Goal: Information Seeking & Learning: Compare options

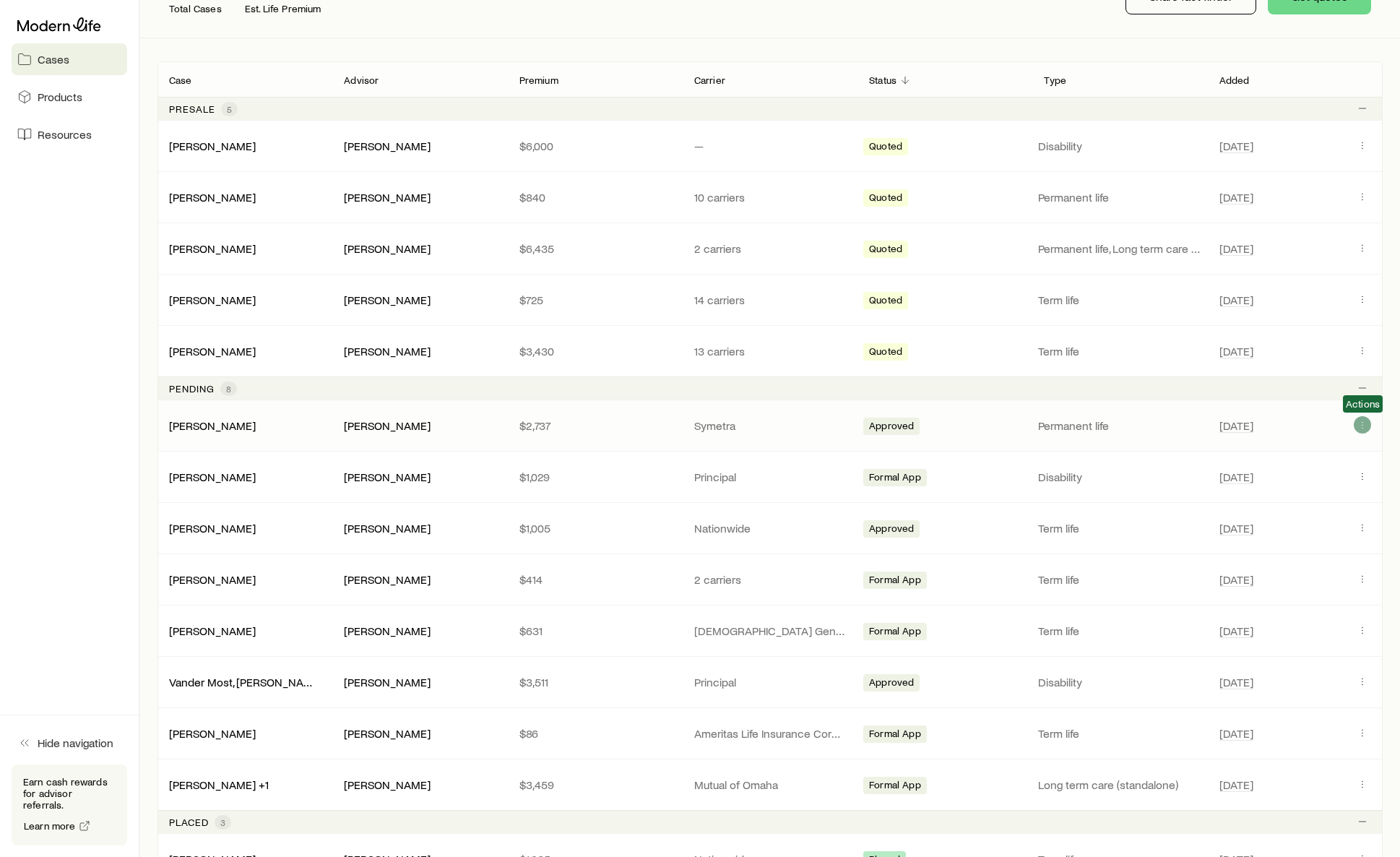
scroll to position [215, 0]
click at [1364, 423] on icon "Client cases" at bounding box center [1362, 423] width 12 height 12
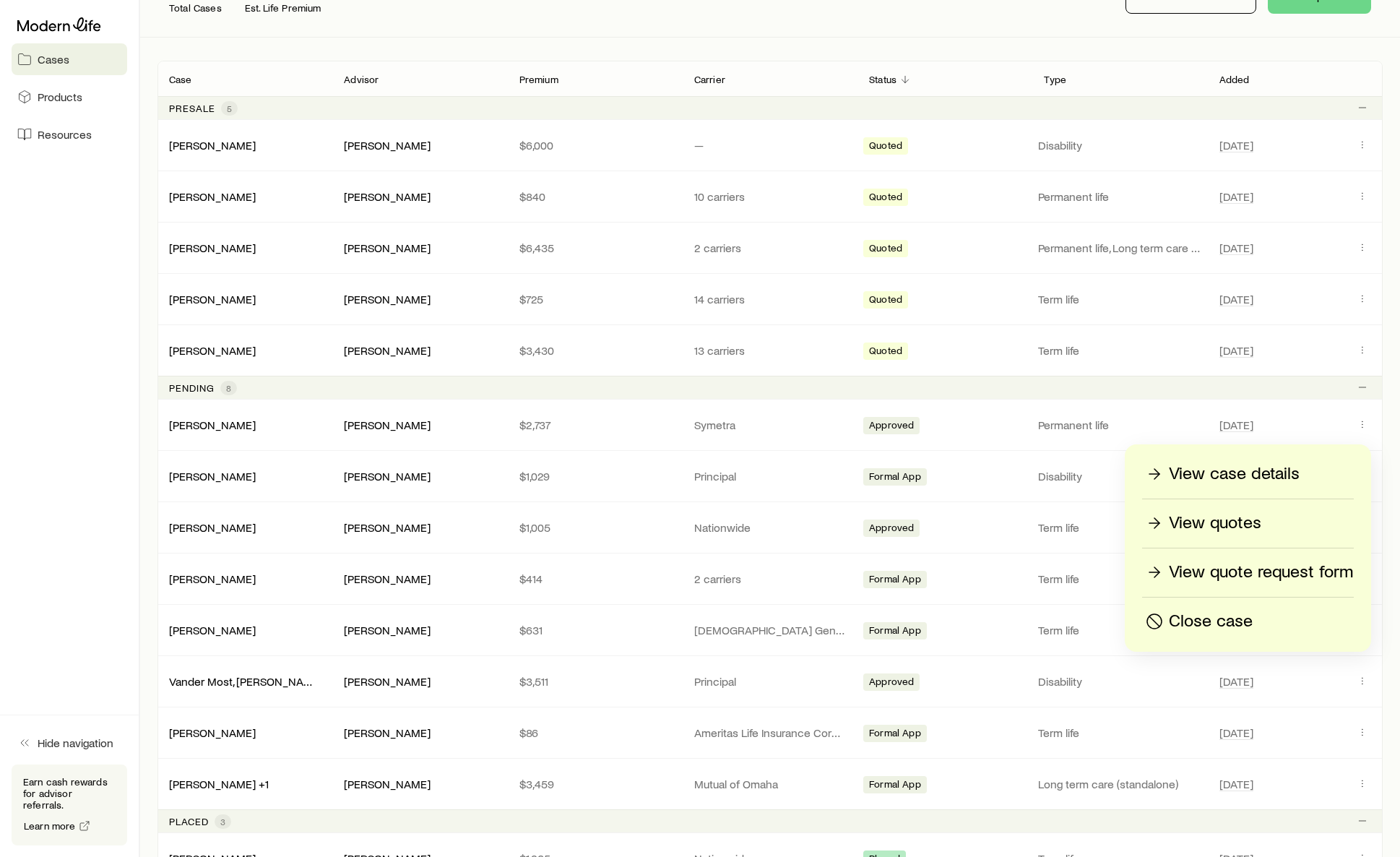
click at [1250, 568] on p "View quote request form" at bounding box center [1261, 571] width 184 height 23
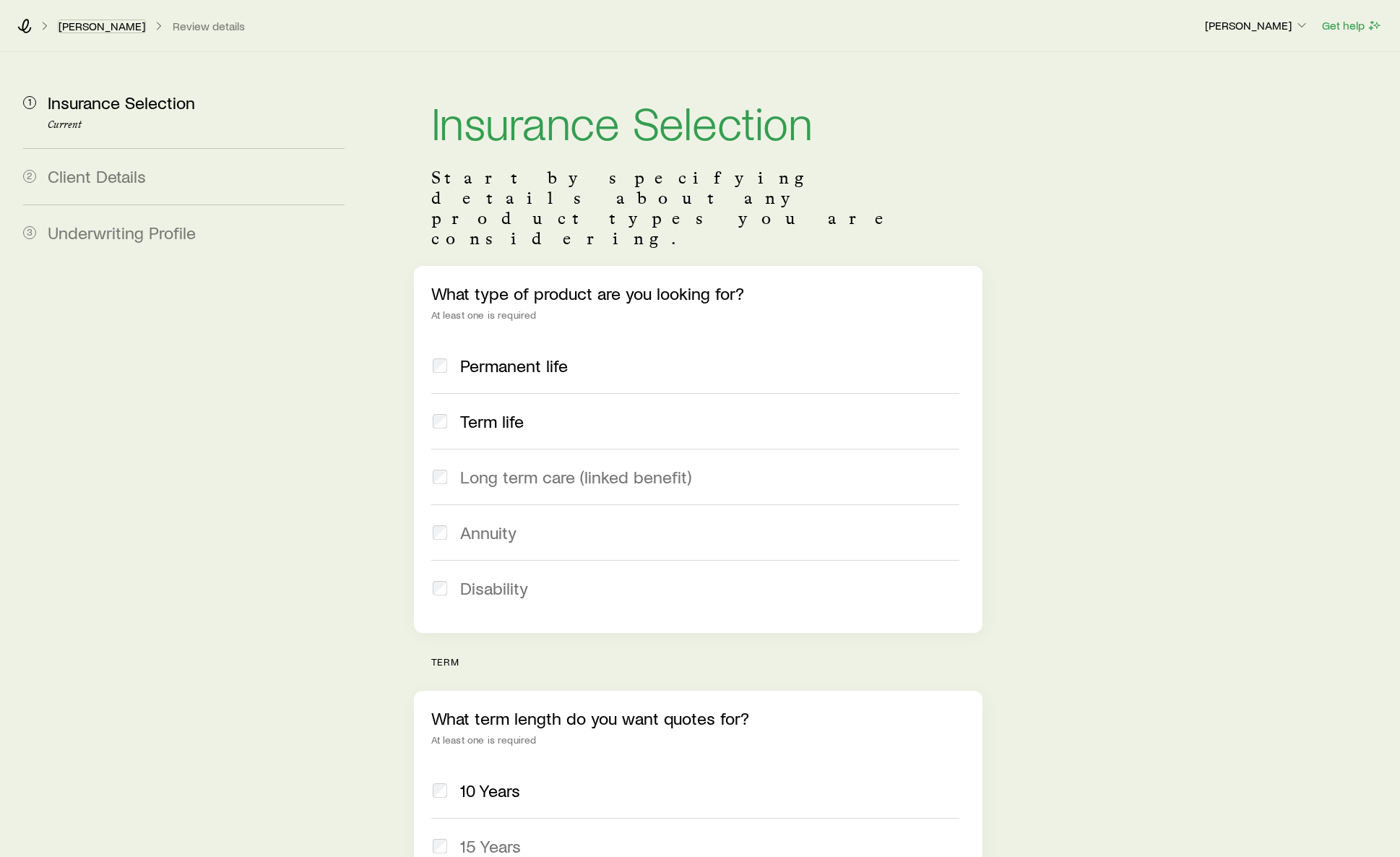
click at [120, 33] on div "[PERSON_NAME] Review details [PERSON_NAME] Get help" at bounding box center [700, 26] width 1400 height 52
click at [119, 26] on link "[PERSON_NAME]" at bounding box center [101, 26] width 88 height 14
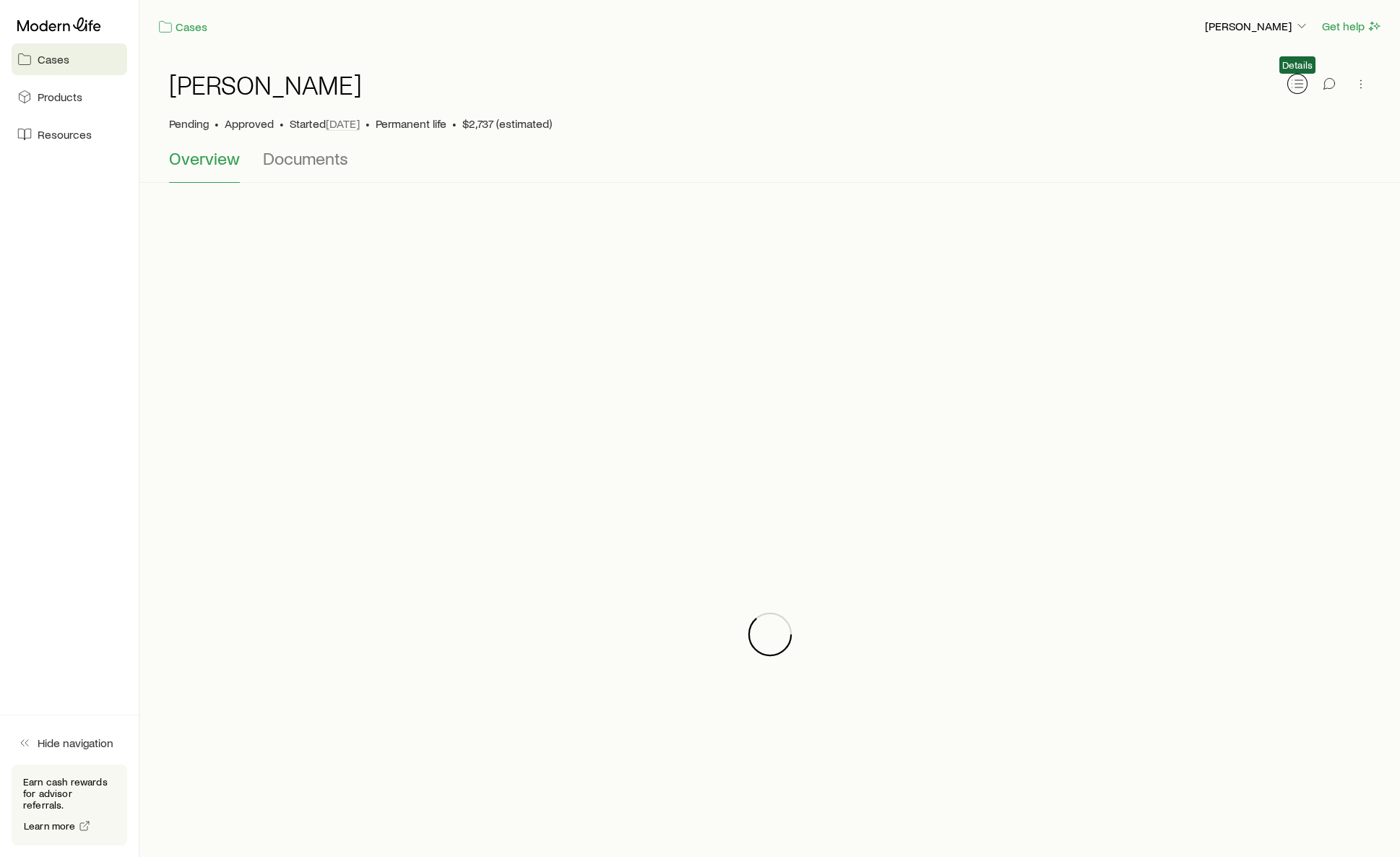
click at [1301, 91] on button "button" at bounding box center [1297, 84] width 20 height 20
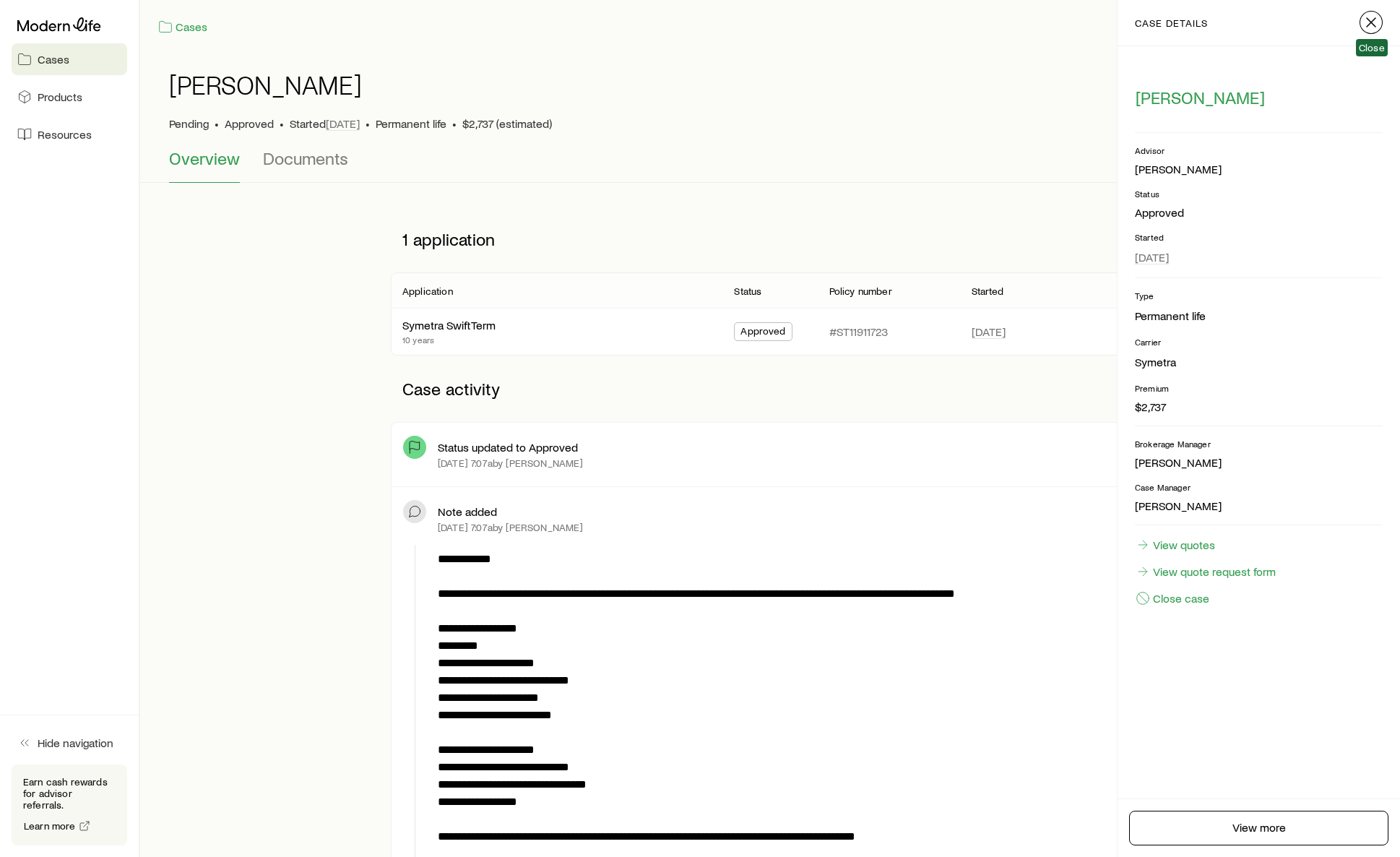
click at [1370, 24] on icon "button" at bounding box center [1371, 22] width 17 height 17
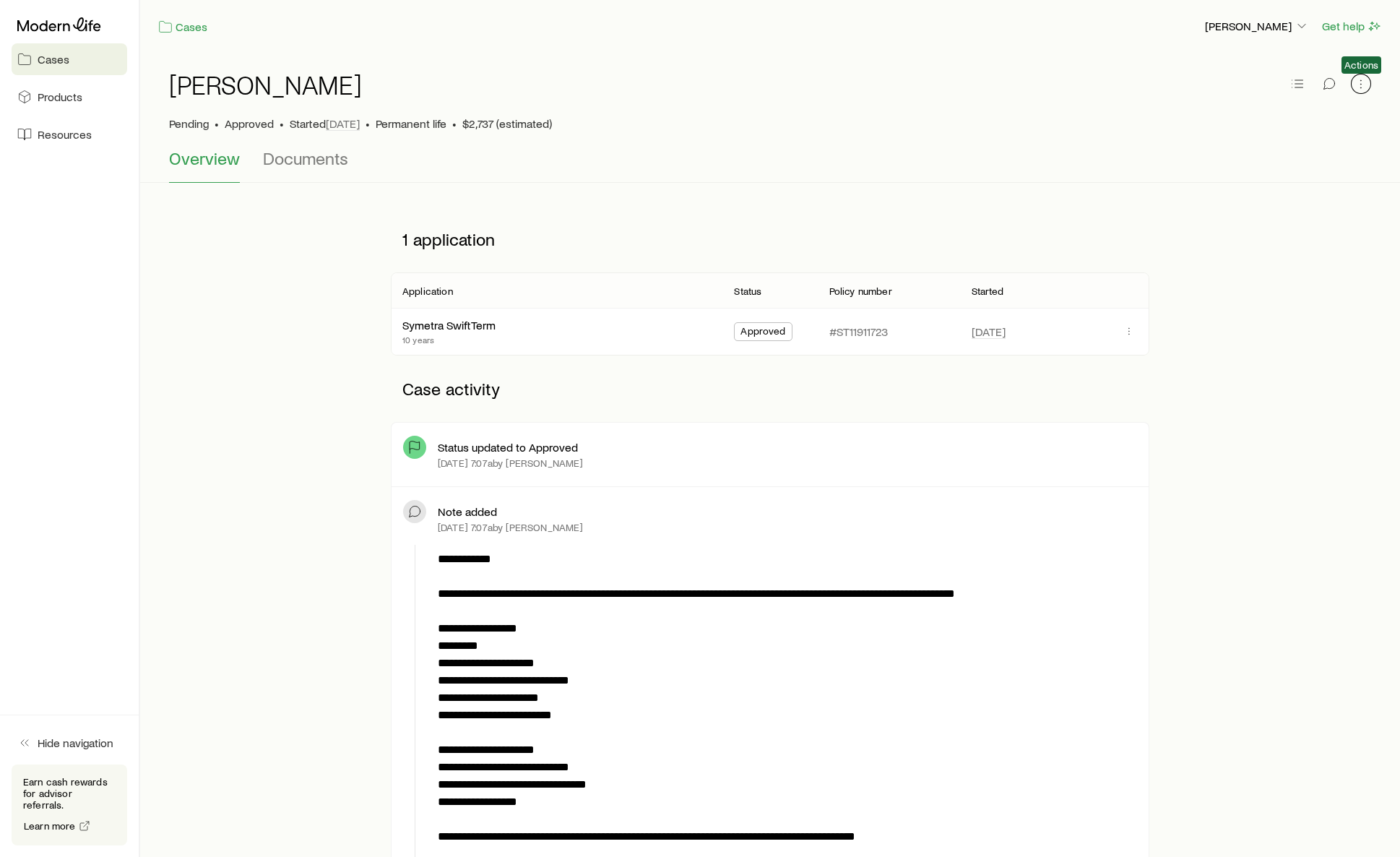
click at [1364, 88] on icon "button" at bounding box center [1361, 84] width 15 height 15
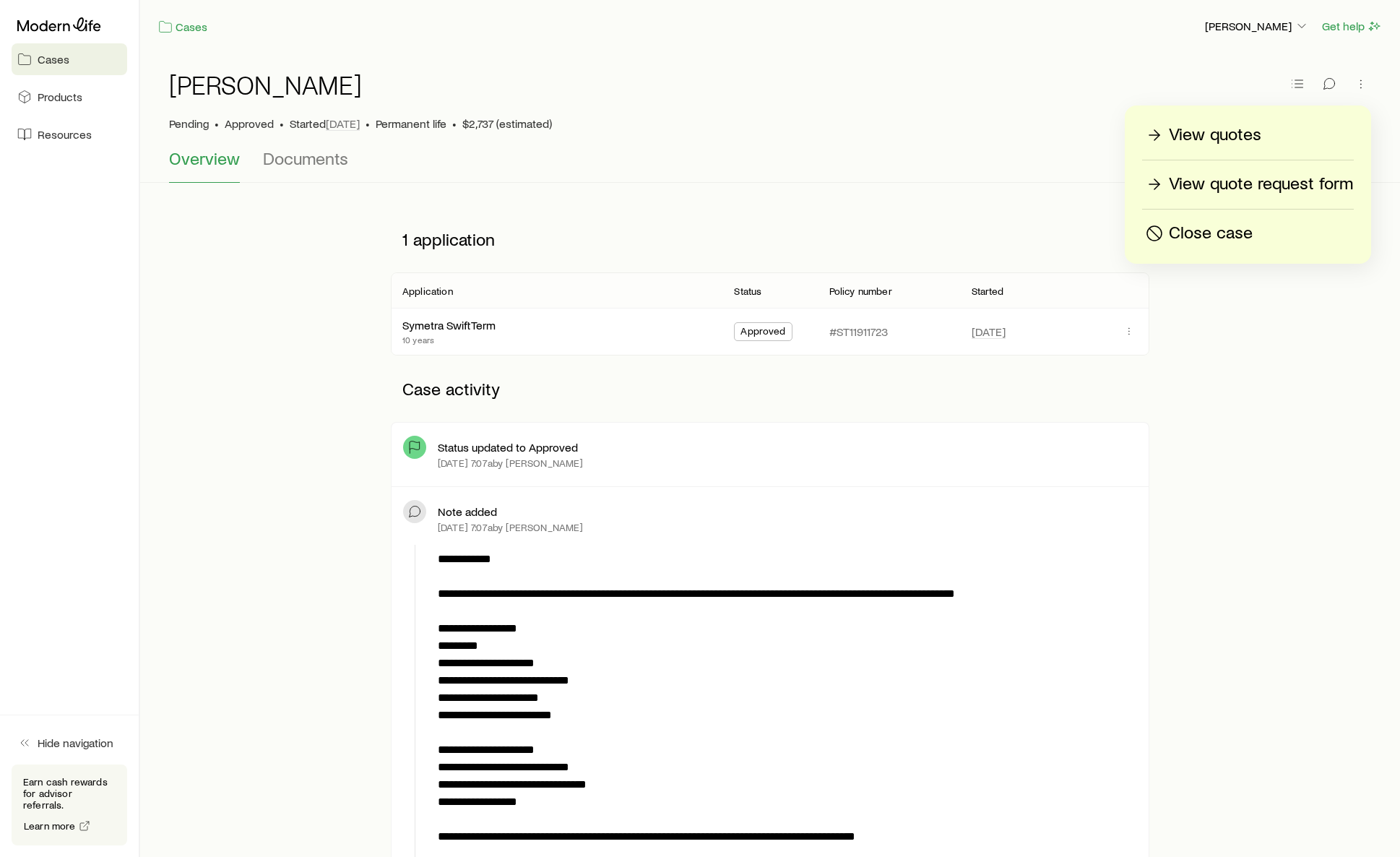
click at [1265, 141] on div "View quotes" at bounding box center [1248, 135] width 210 height 23
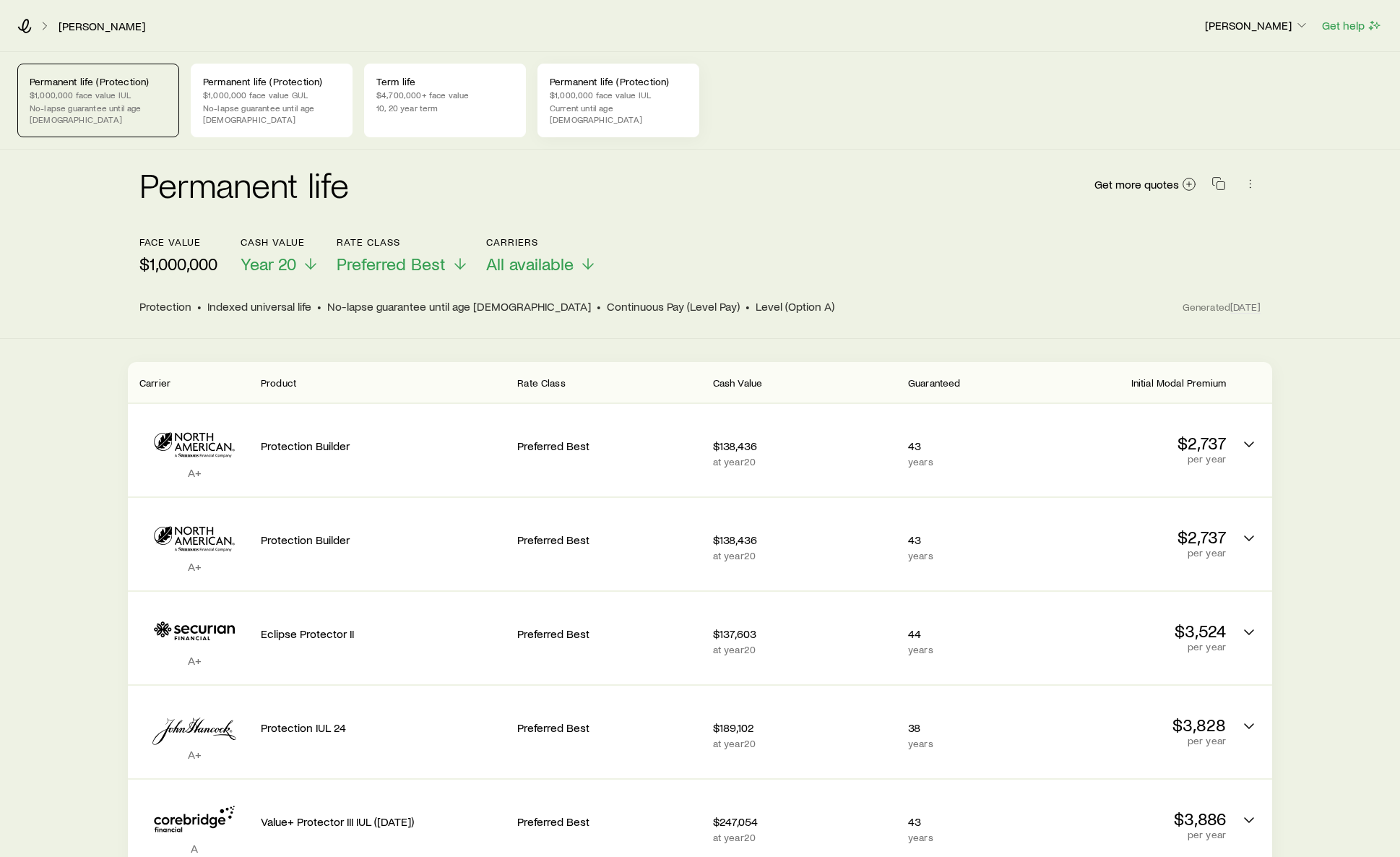
click at [661, 114] on div "Permanent life (Protection) $1,000,000 face value IUL Current until age [DEMOGR…" at bounding box center [618, 100] width 162 height 74
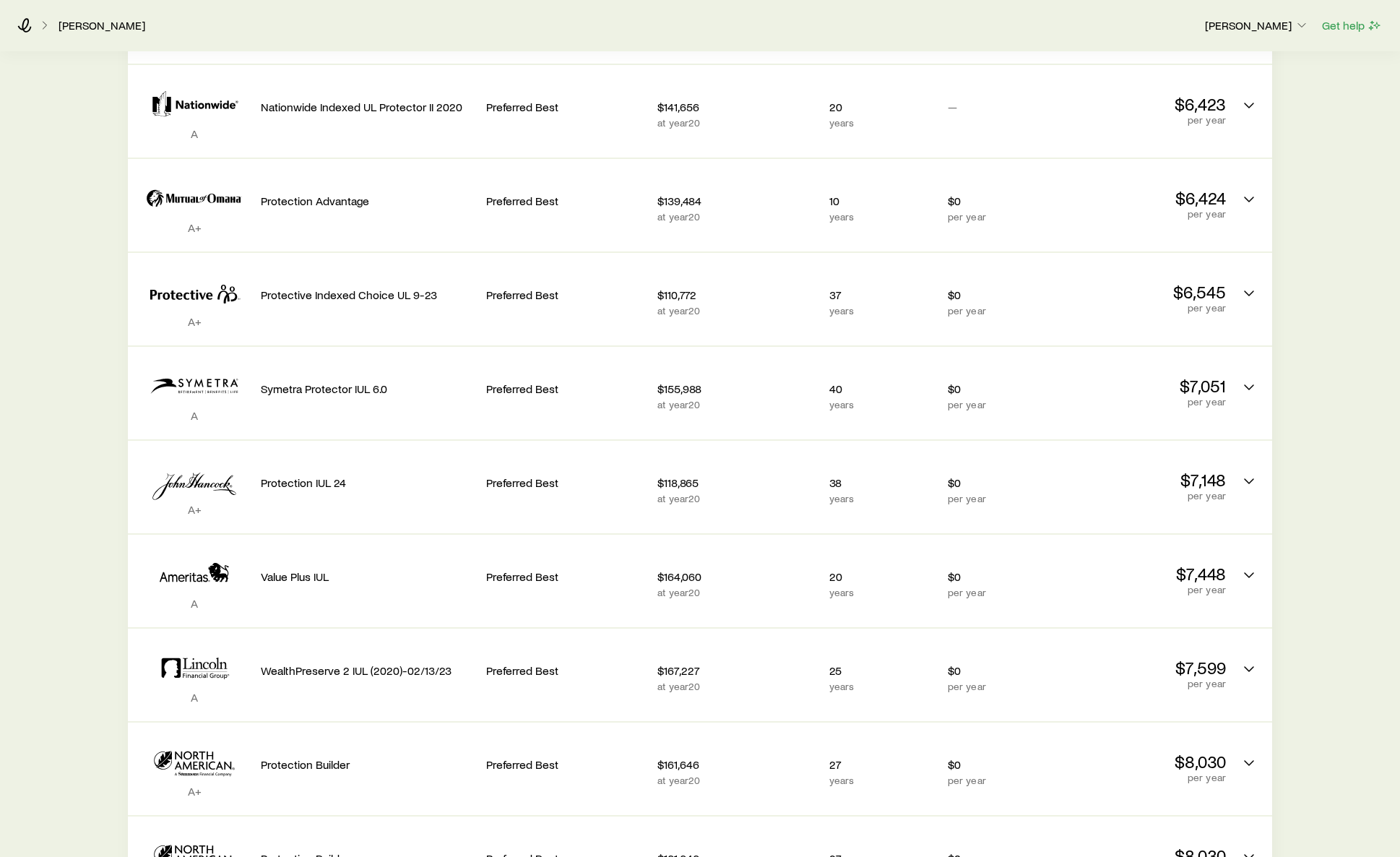
scroll to position [434, 0]
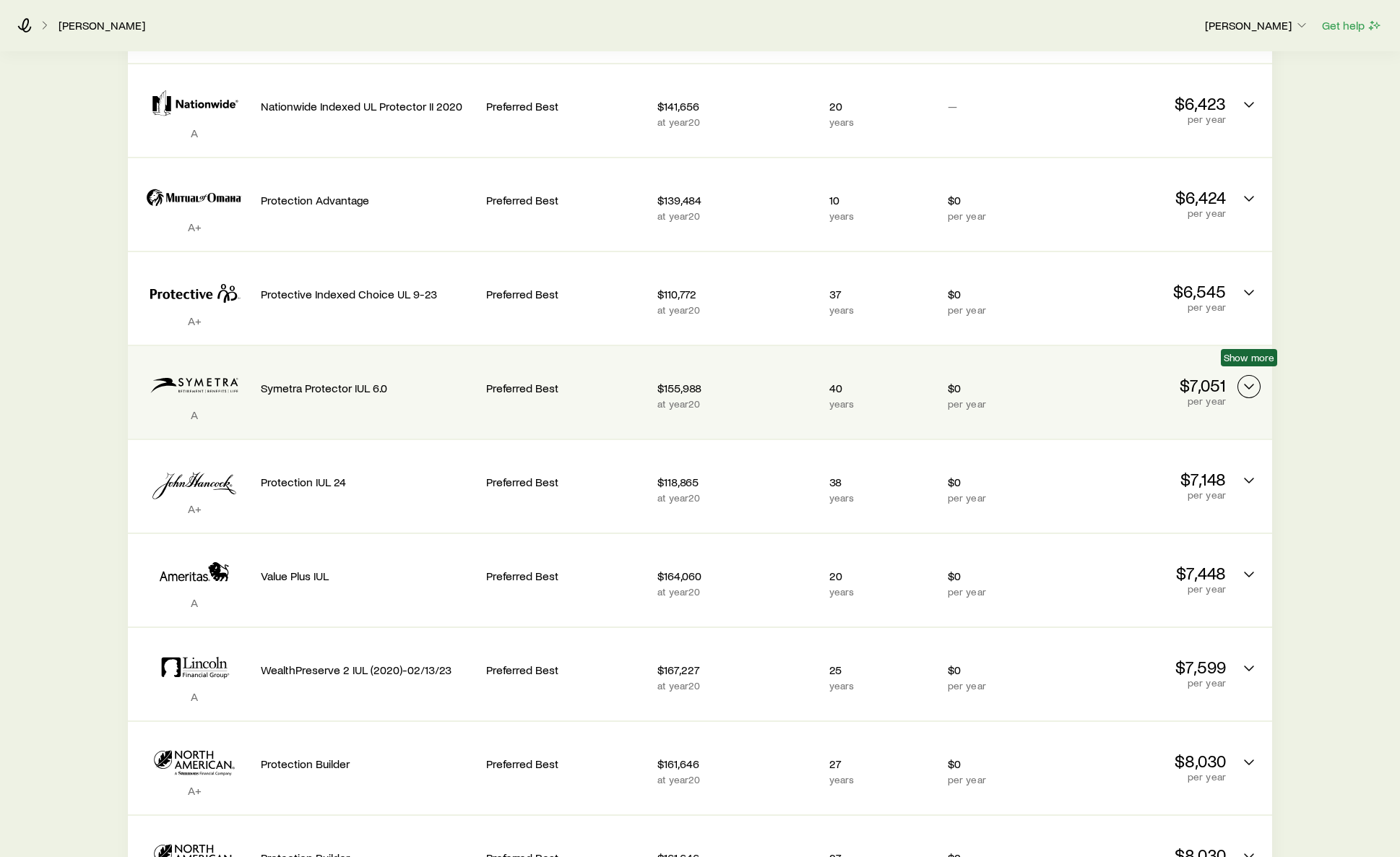
click at [1244, 378] on icon "Permanent quotes" at bounding box center [1249, 386] width 17 height 17
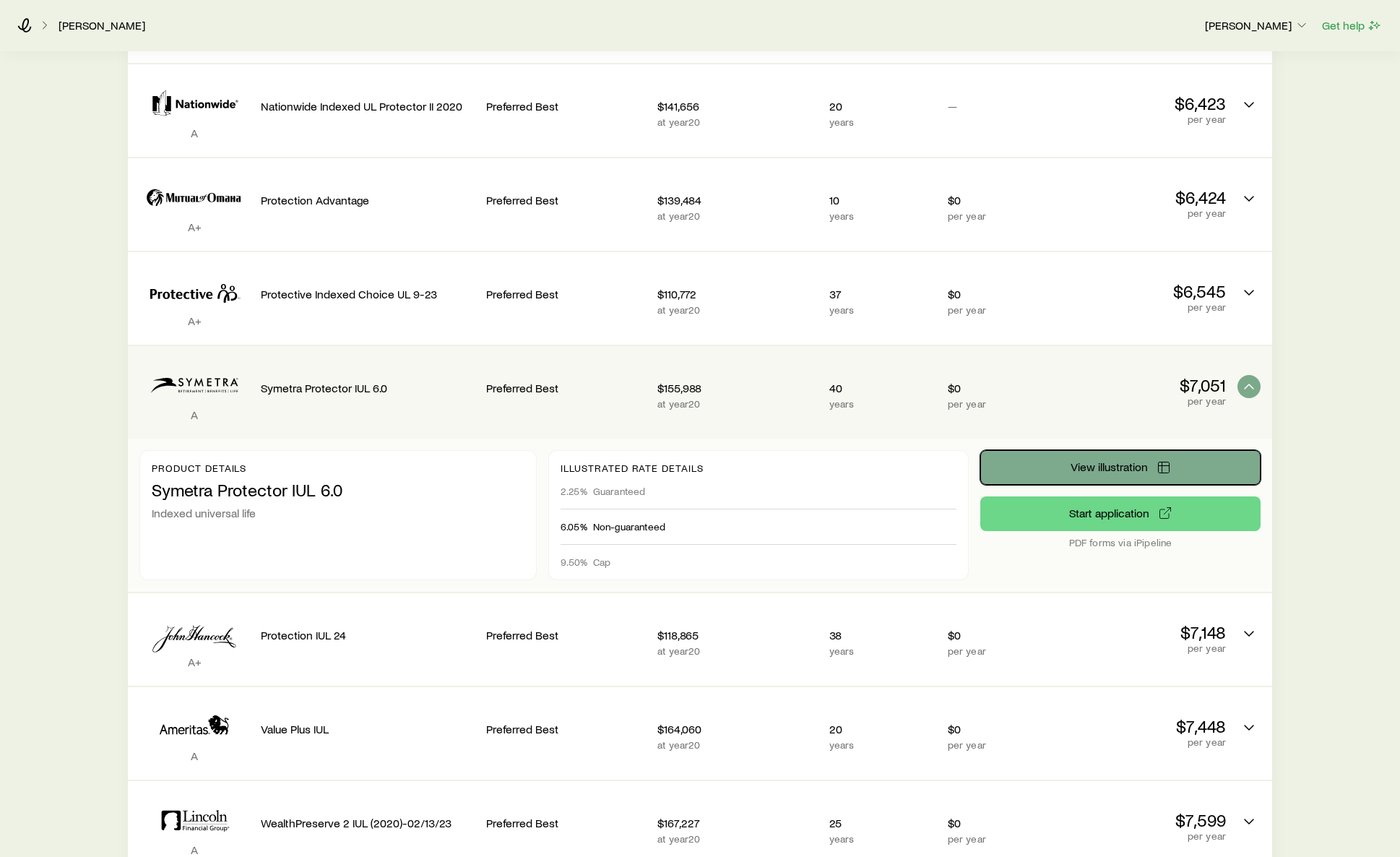
click at [1115, 461] on span "View illustration" at bounding box center [1109, 466] width 77 height 12
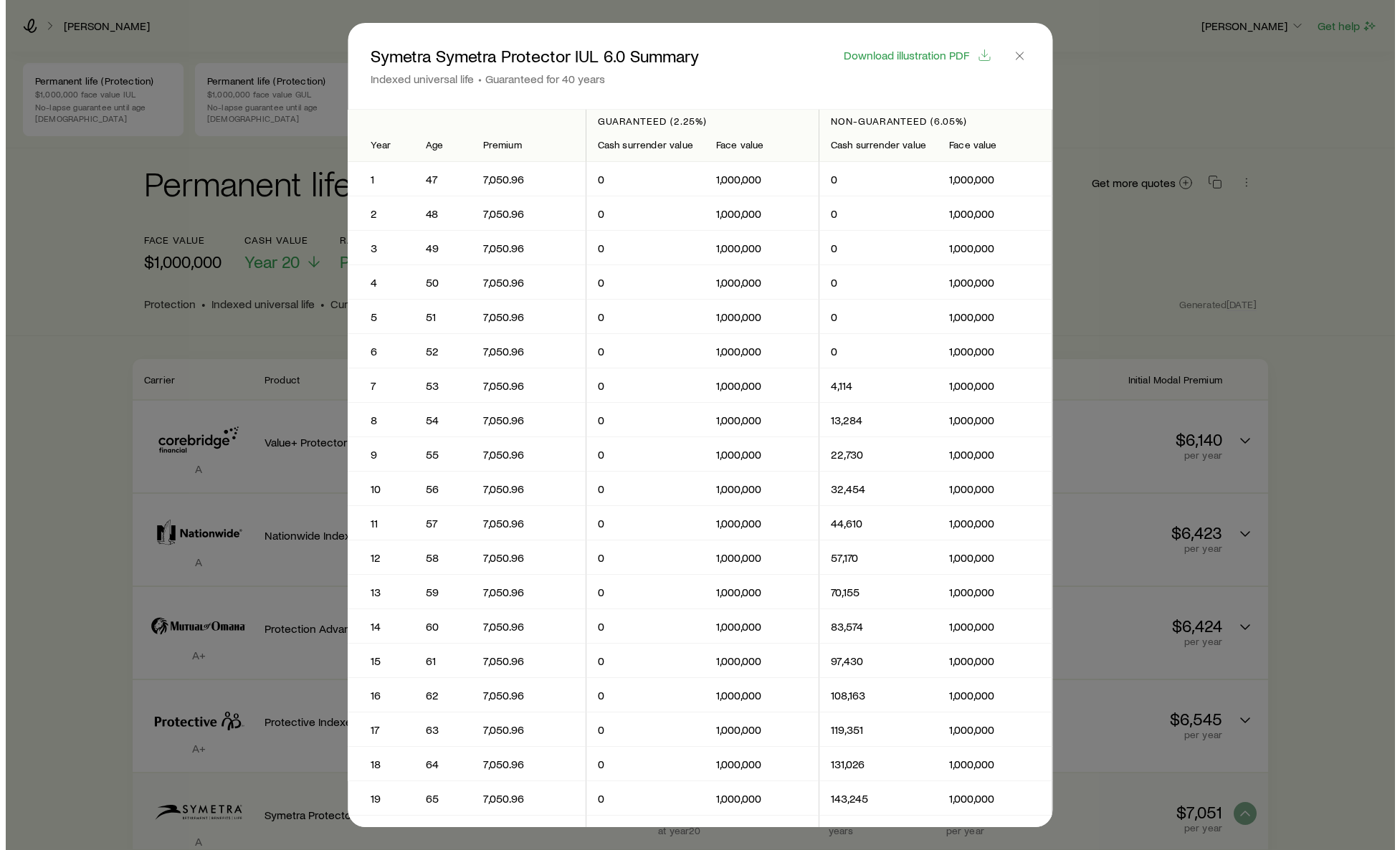
scroll to position [0, 0]
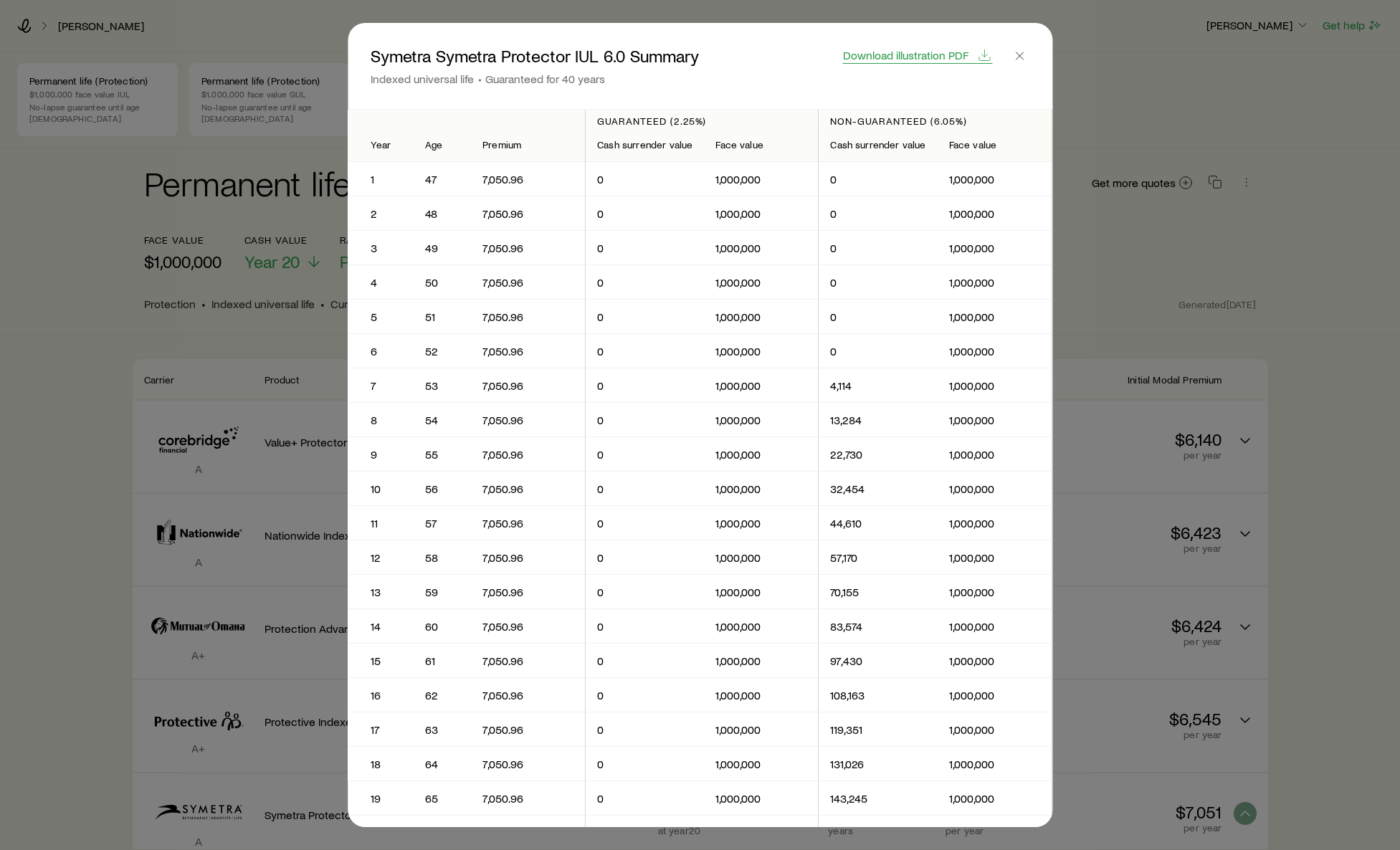
click at [926, 61] on span "Download illustration PDF" at bounding box center [906, 55] width 126 height 12
click at [1023, 51] on icon "button" at bounding box center [1019, 56] width 14 height 14
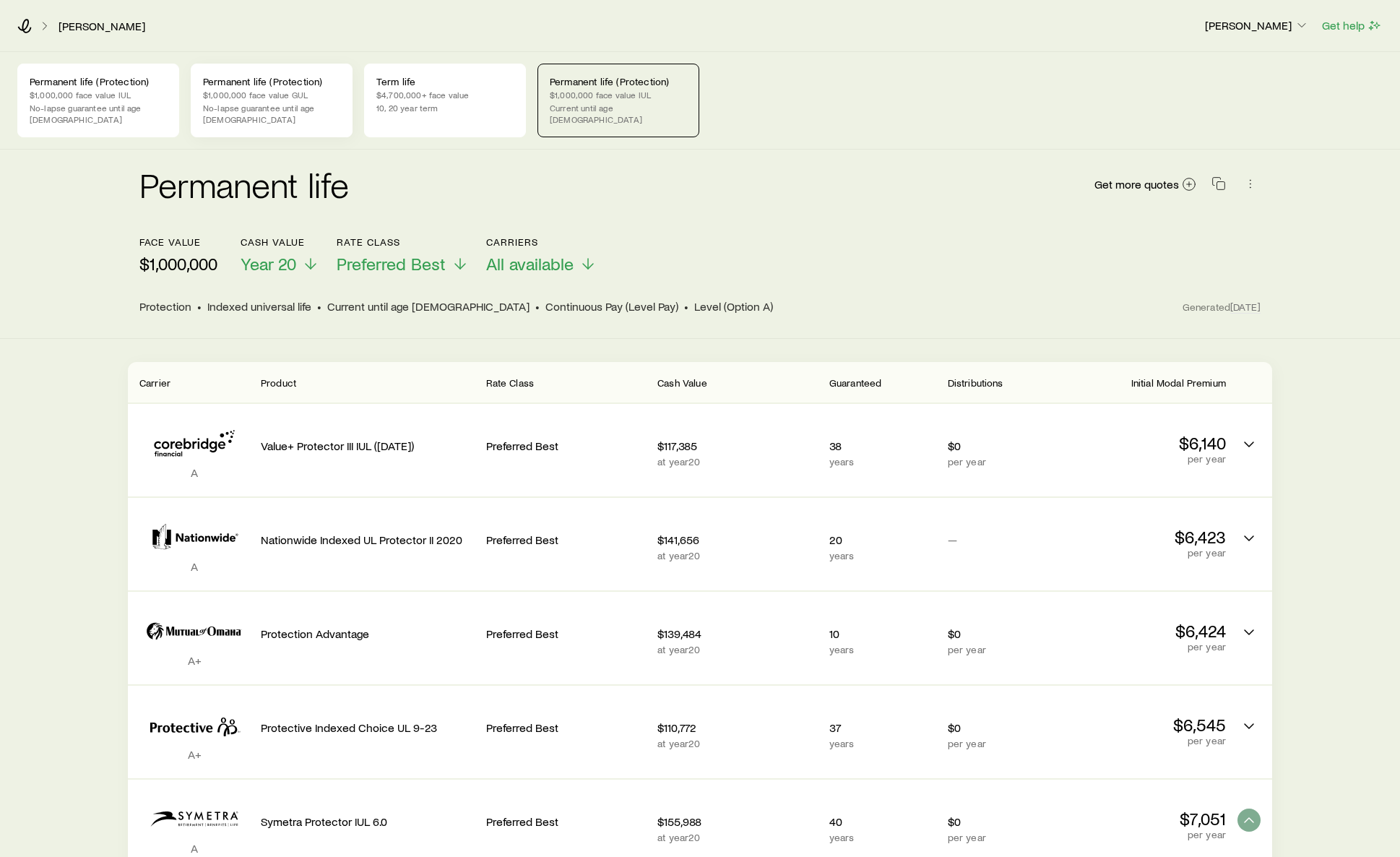
click at [305, 94] on p "$1,000,000 face value GUL" at bounding box center [271, 95] width 138 height 12
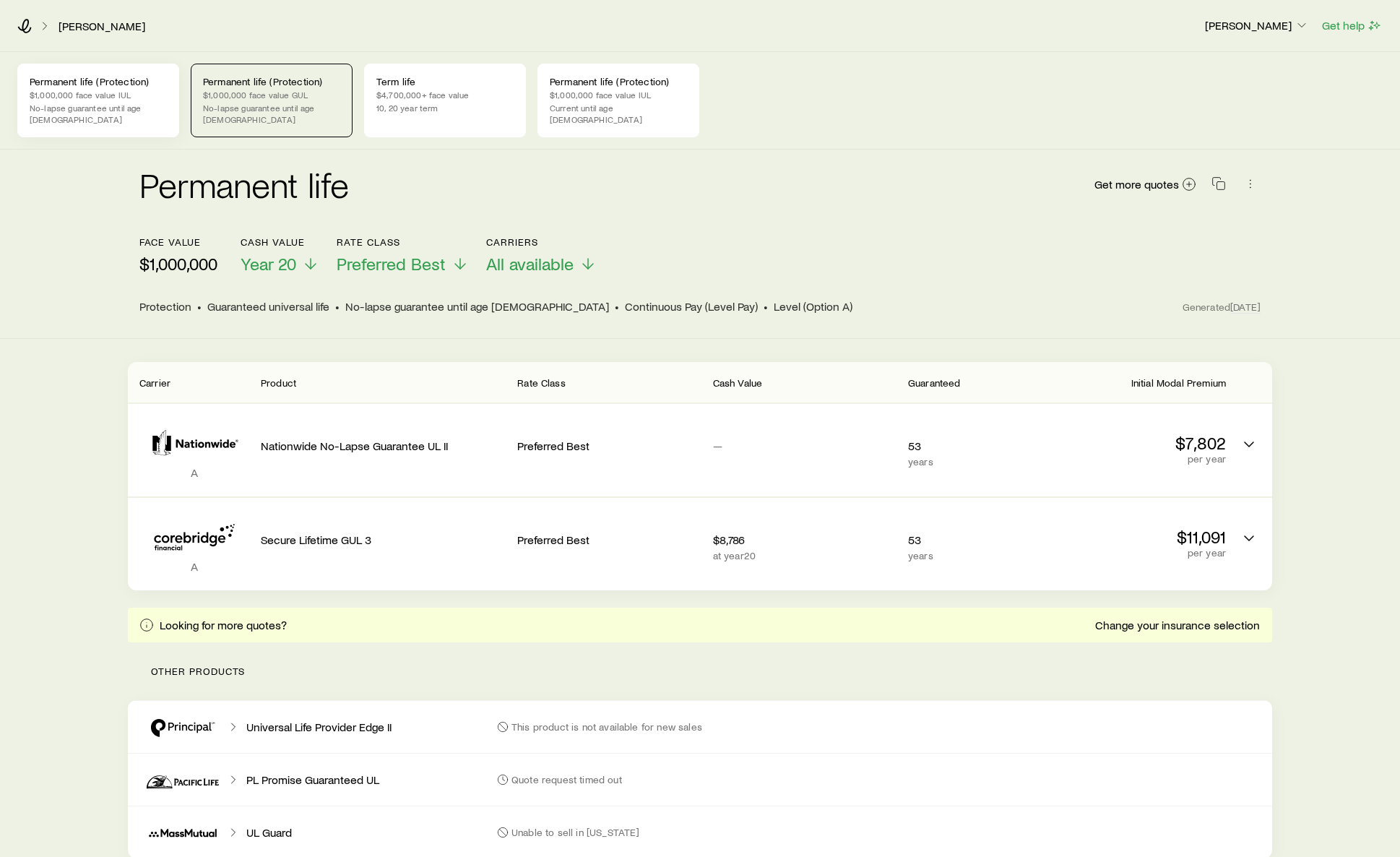
click at [75, 90] on p "$1,000,000 face value IUL" at bounding box center [98, 95] width 138 height 12
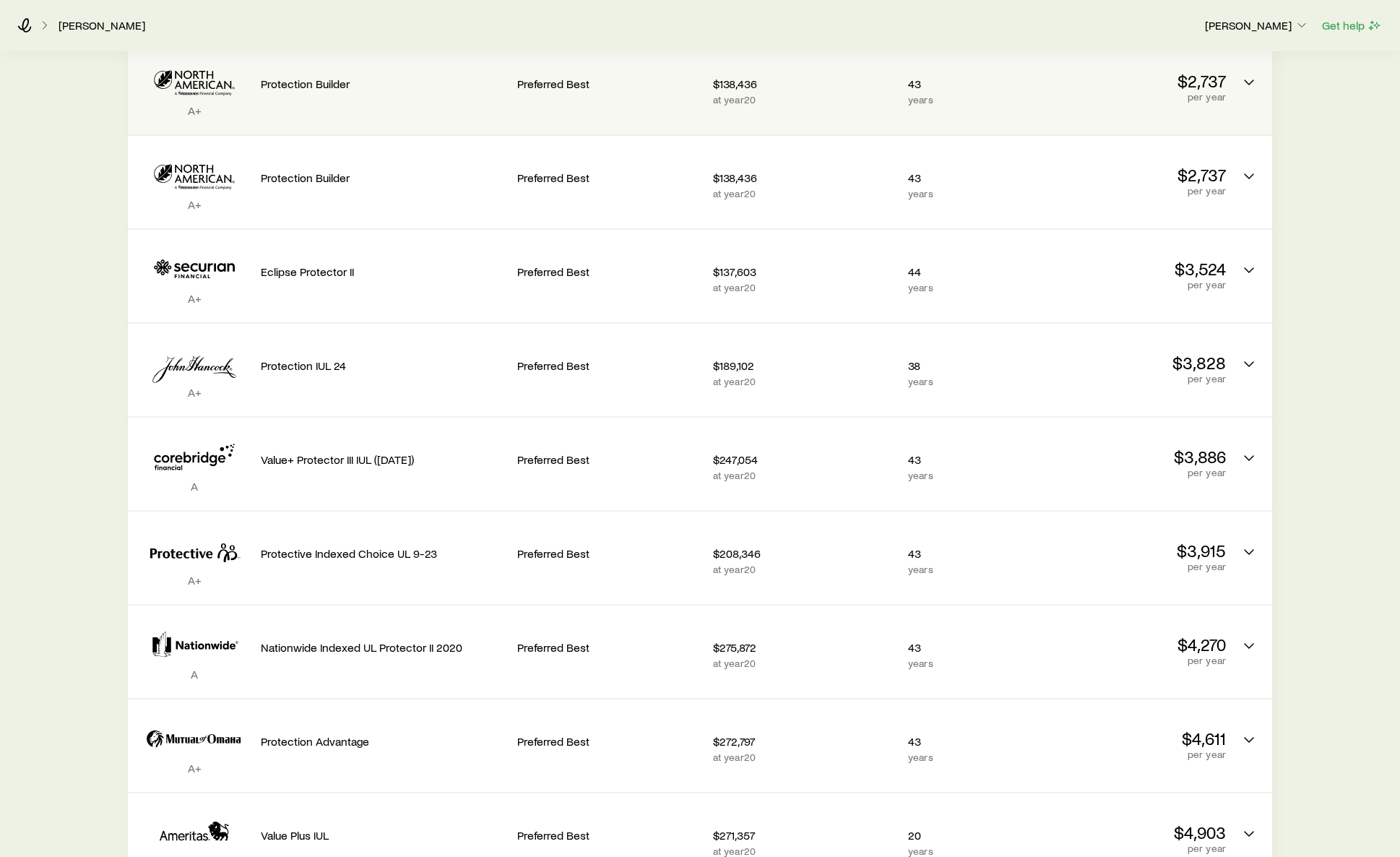
scroll to position [362, 0]
